Goal: Check status

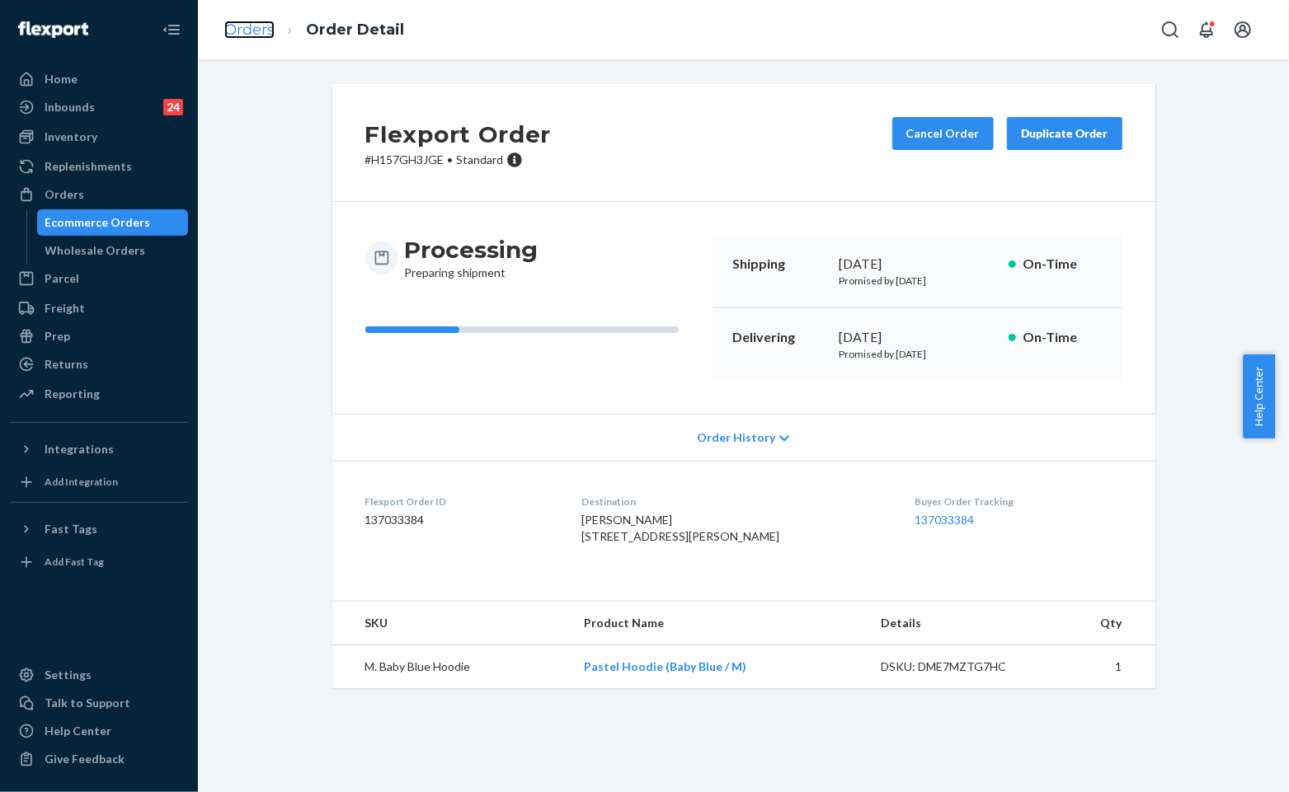
click at [261, 35] on link "Orders" at bounding box center [249, 30] width 50 height 18
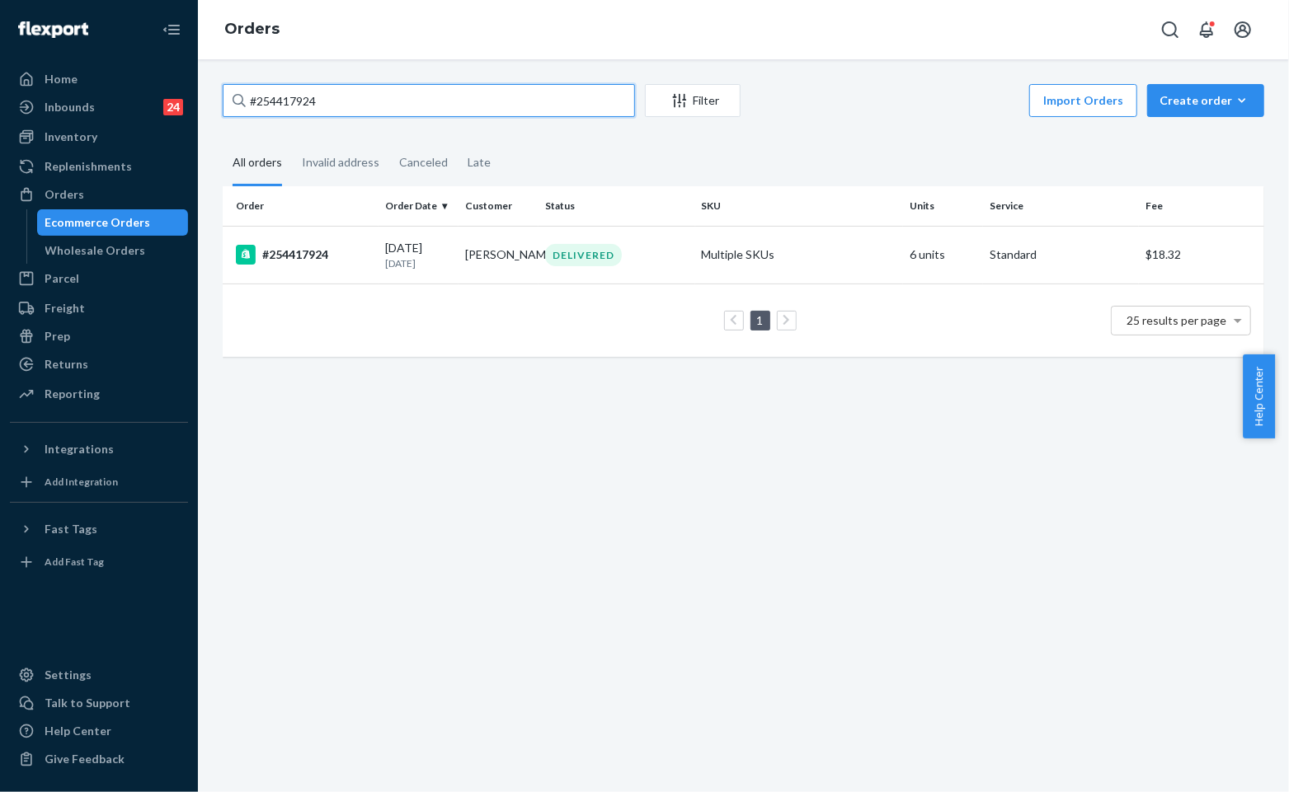
click at [437, 108] on input "#254417924" at bounding box center [429, 100] width 412 height 33
paste input "5155215"
type input "#255155215"
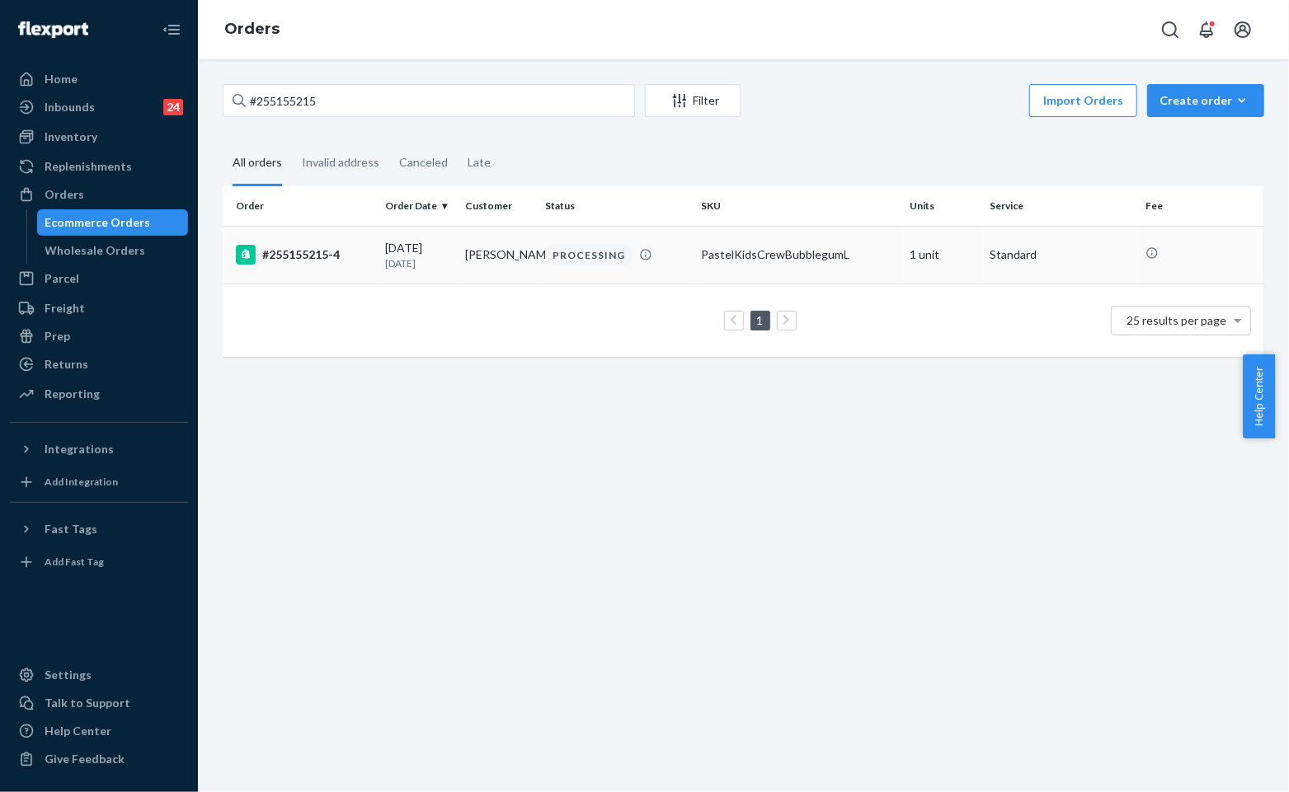
click at [547, 265] on td "PROCESSING" at bounding box center [616, 255] width 156 height 58
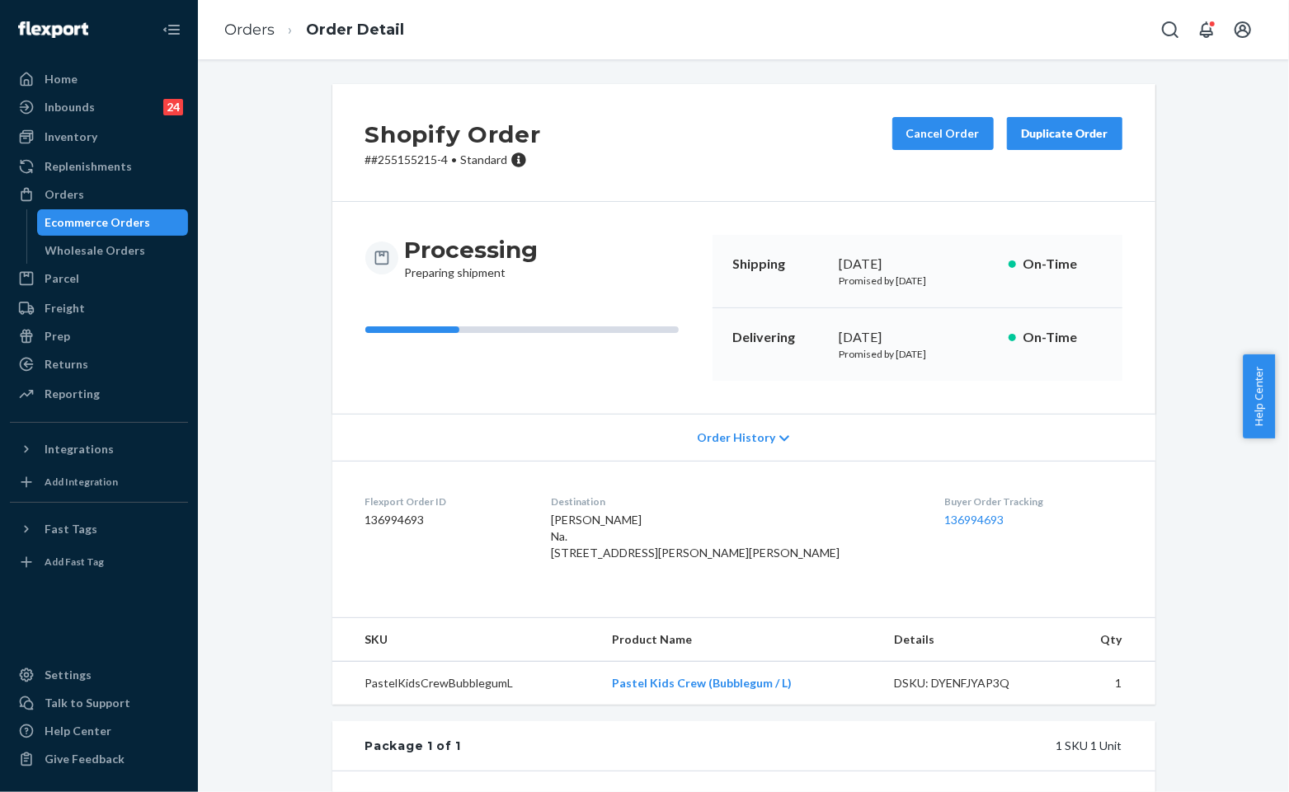
click at [666, 207] on div "Processing Preparing shipment Shipping [DATE] Promised by [DATE] On-Time Delive…" at bounding box center [743, 308] width 823 height 212
click at [731, 175] on div "Shopify Order # #255155215-4 • Standard Cancel Order Duplicate Order" at bounding box center [743, 143] width 823 height 118
click at [735, 174] on div "Shopify Order # #255155215-4 • Standard Cancel Order Duplicate Order" at bounding box center [743, 143] width 823 height 118
click at [251, 28] on link "Orders" at bounding box center [249, 30] width 50 height 18
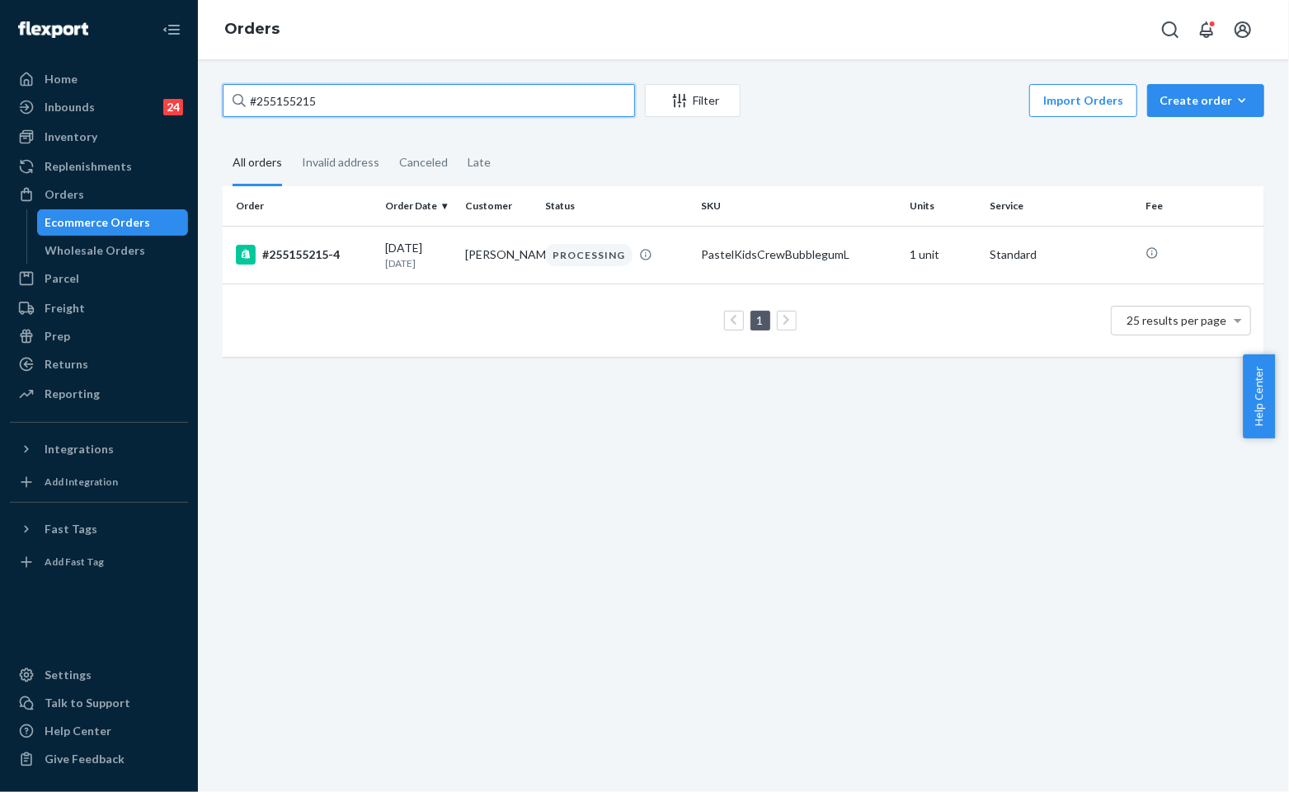
click at [396, 86] on input "#255155215" at bounding box center [429, 100] width 412 height 33
paste input "4971909 Complete"
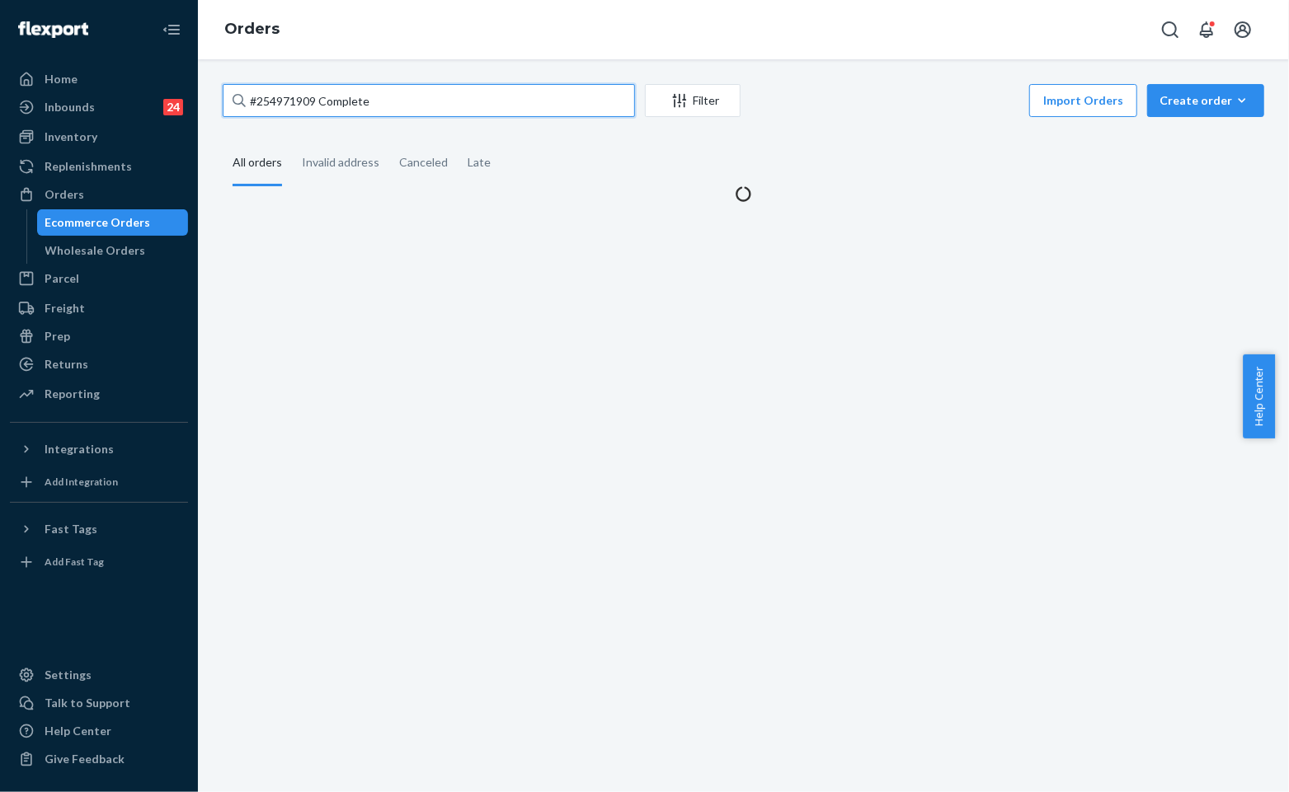
click at [355, 110] on input "#254971909 Complete" at bounding box center [429, 100] width 412 height 33
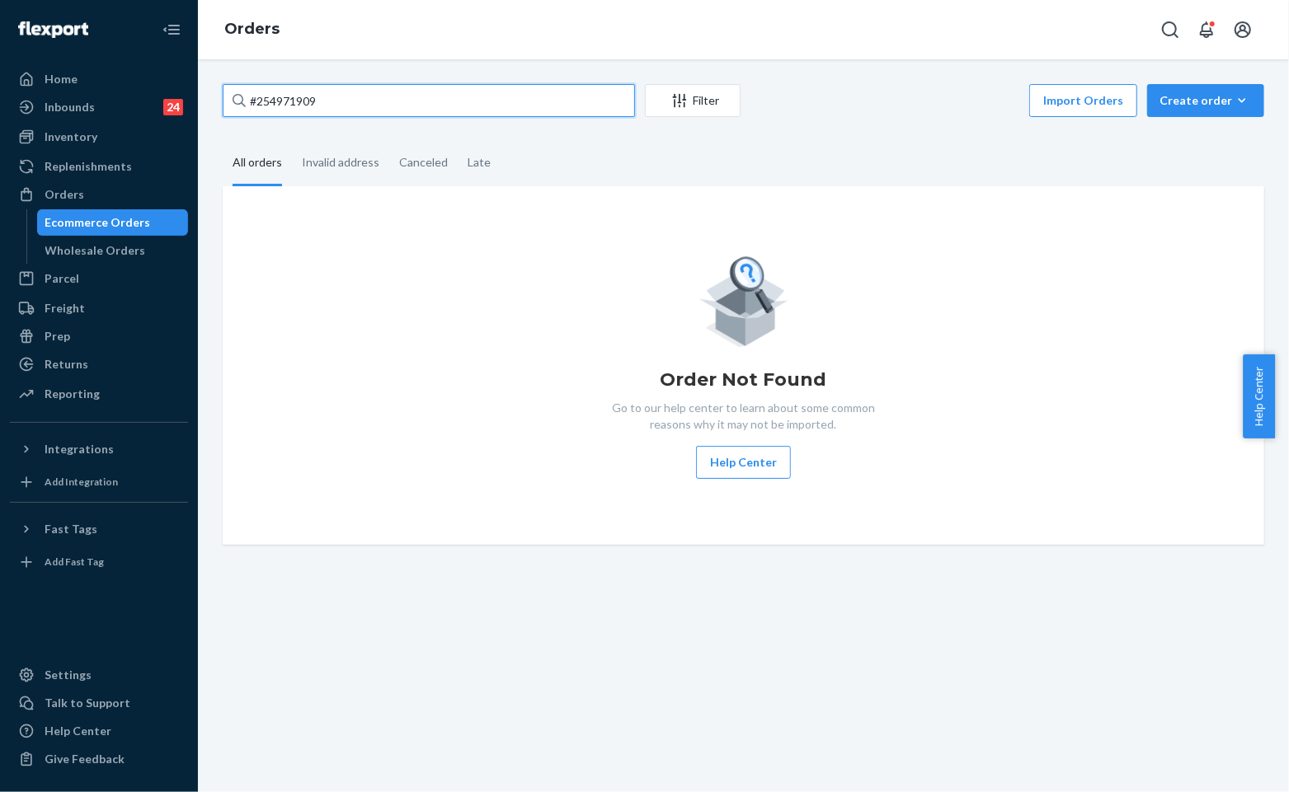
click at [441, 101] on input "#254971909" at bounding box center [429, 100] width 412 height 33
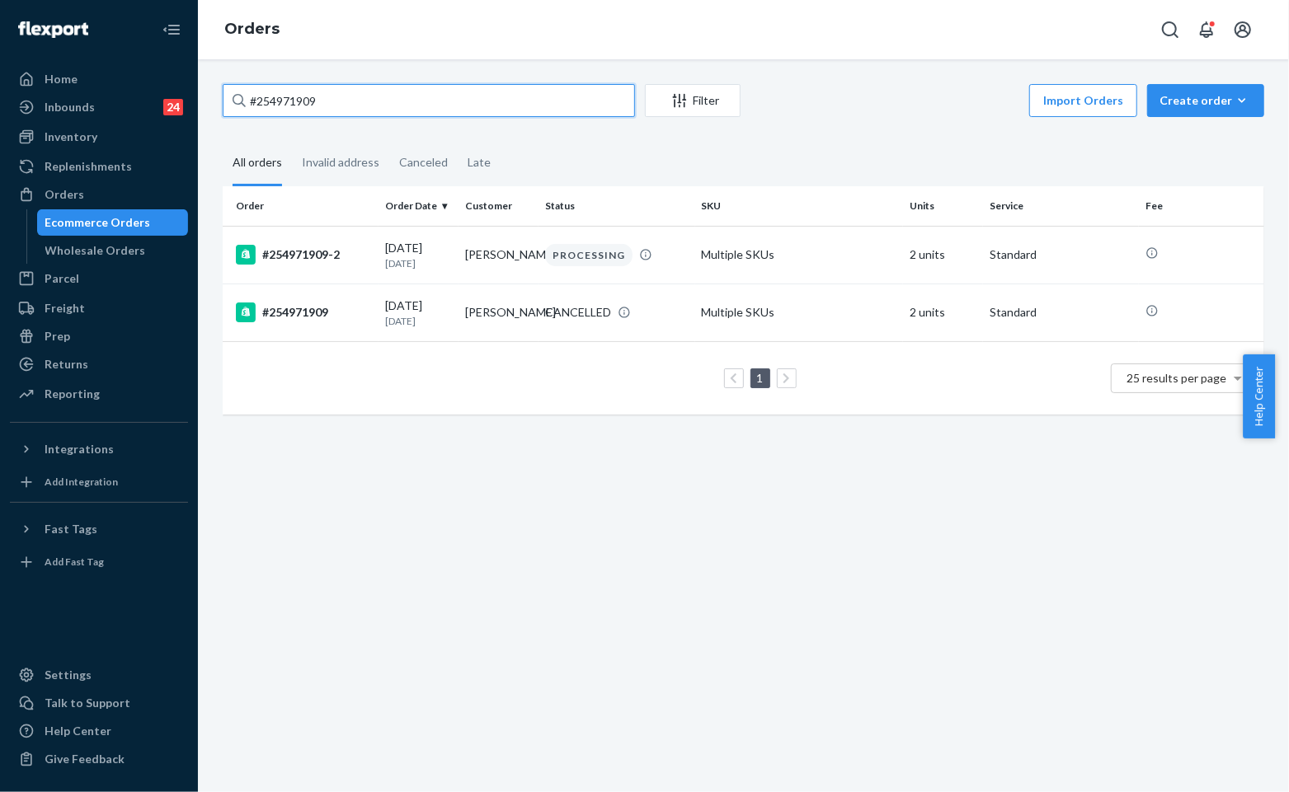
type input "#254971909"
click at [801, 312] on td "Multiple SKUs" at bounding box center [799, 313] width 209 height 58
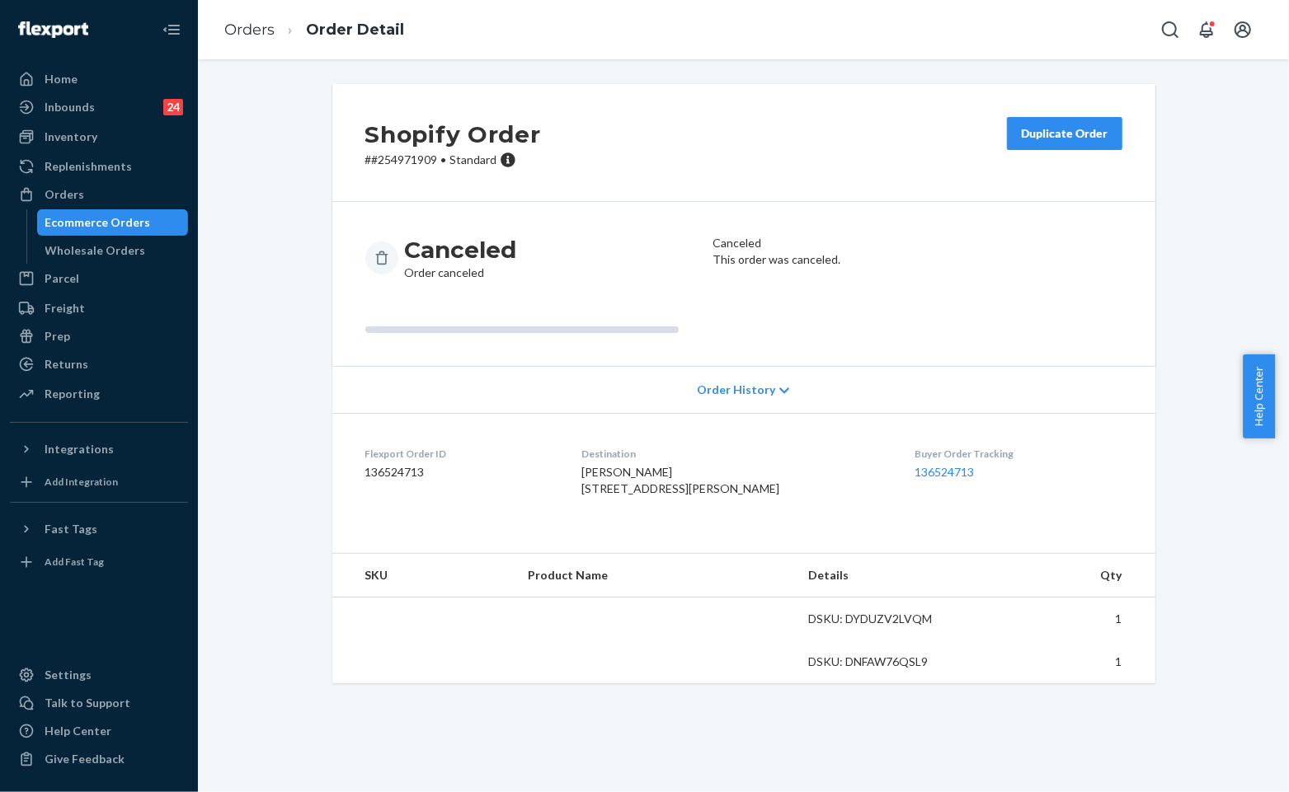
click at [652, 231] on div "Canceled Order canceled Canceled This order was canceled." at bounding box center [743, 284] width 823 height 164
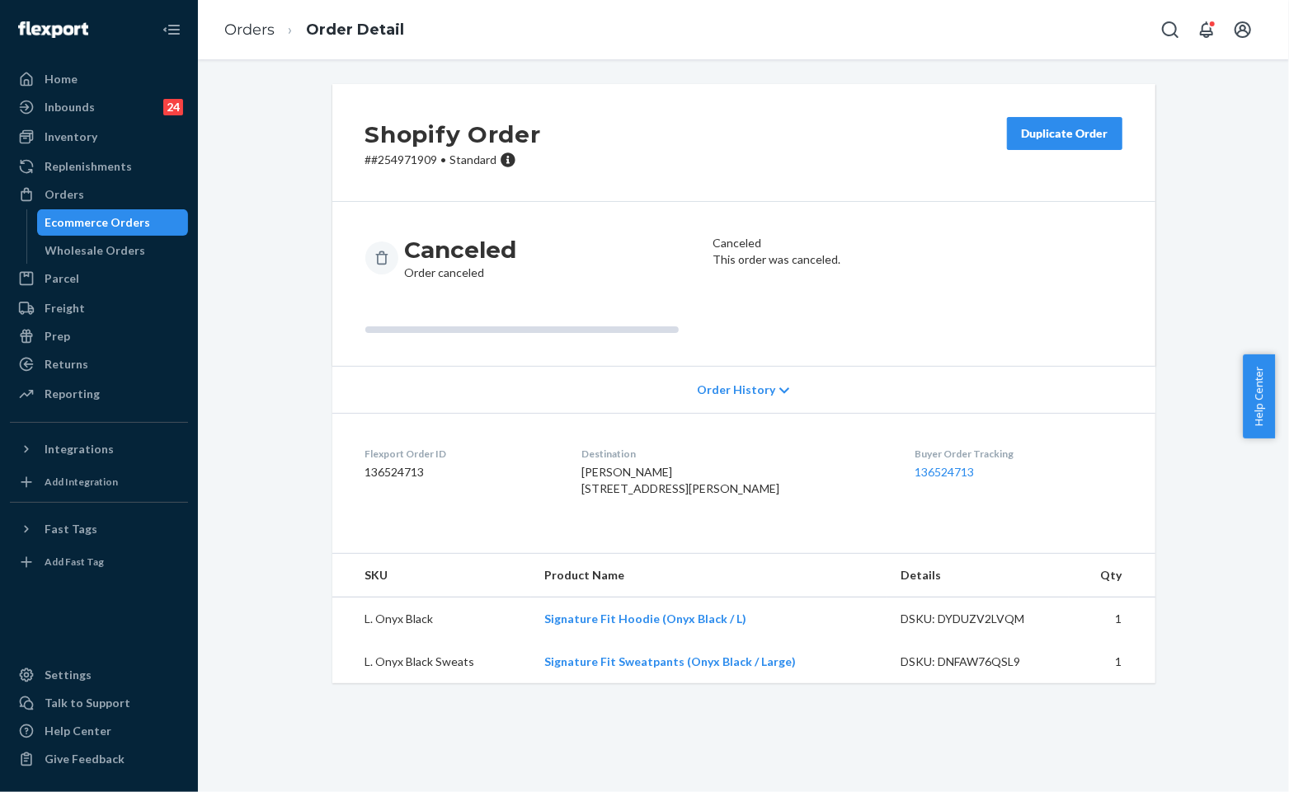
drag, startPoint x: 722, startPoint y: 163, endPoint x: 790, endPoint y: 171, distance: 68.1
click at [787, 171] on div "Shopify Order # #254971909 • Standard Duplicate Order" at bounding box center [743, 143] width 823 height 118
click at [726, 267] on article "Canceled This order was canceled." at bounding box center [917, 284] width 410 height 98
click at [804, 167] on div "Shopify Order # #254971909 • Standard Duplicate Order" at bounding box center [743, 143] width 823 height 118
click at [867, 152] on div "Shopify Order # #254971909 • Standard Duplicate Order" at bounding box center [743, 143] width 823 height 118
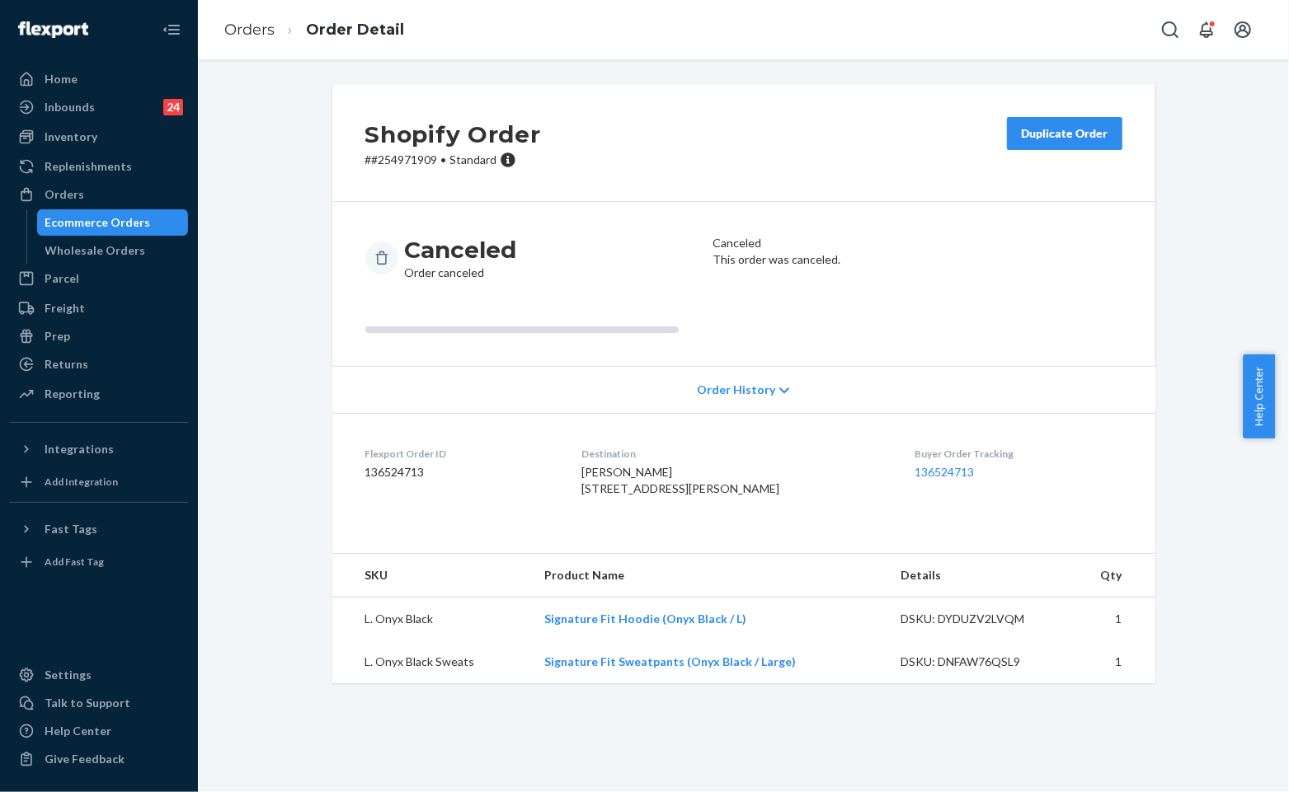
click at [625, 176] on div "Shopify Order # #254971909 • Standard Duplicate Order" at bounding box center [743, 143] width 823 height 118
click at [655, 298] on div "Canceled Order canceled" at bounding box center [532, 284] width 334 height 98
